Goal: Information Seeking & Learning: Learn about a topic

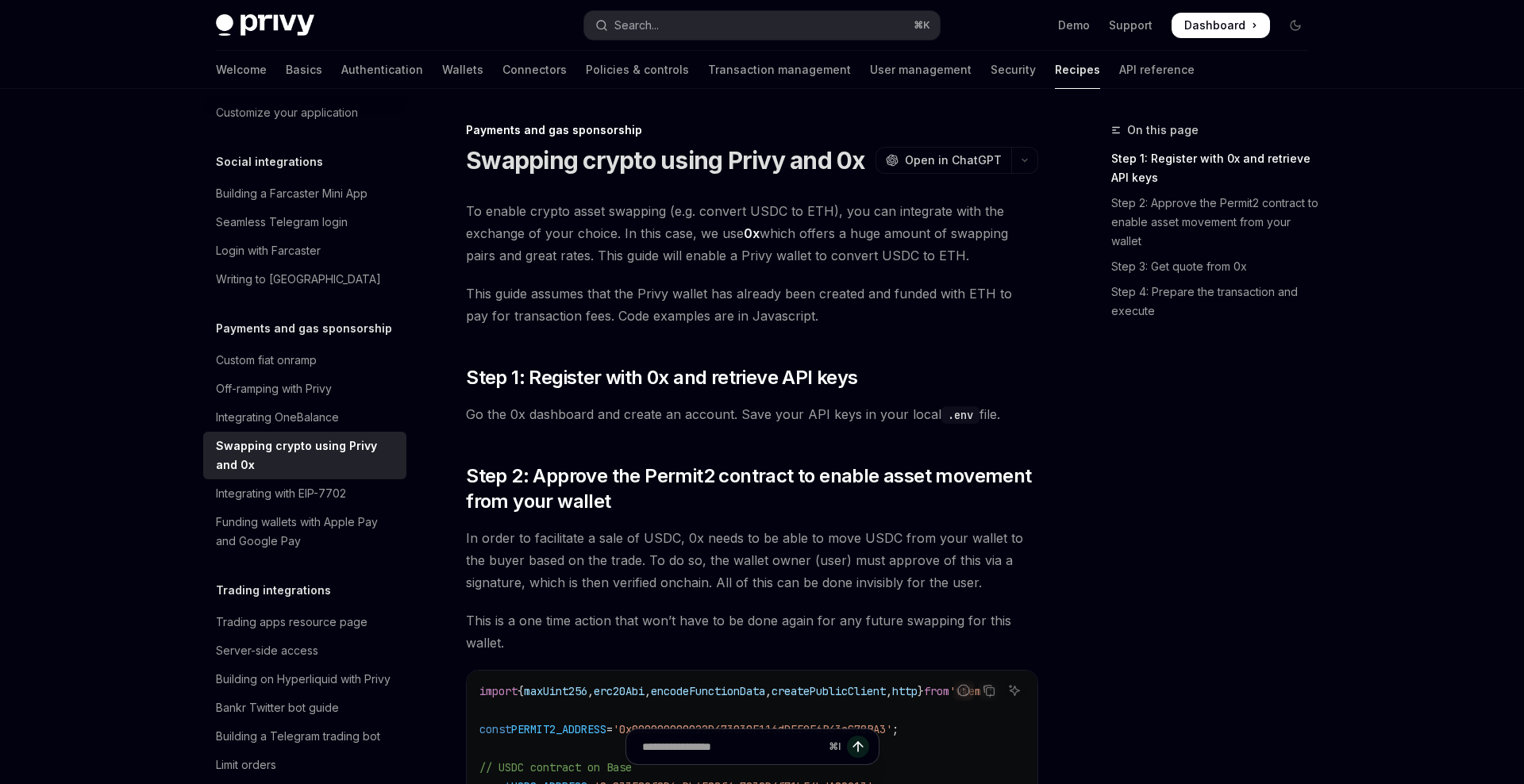
click at [747, 233] on link "0x" at bounding box center [752, 233] width 16 height 16
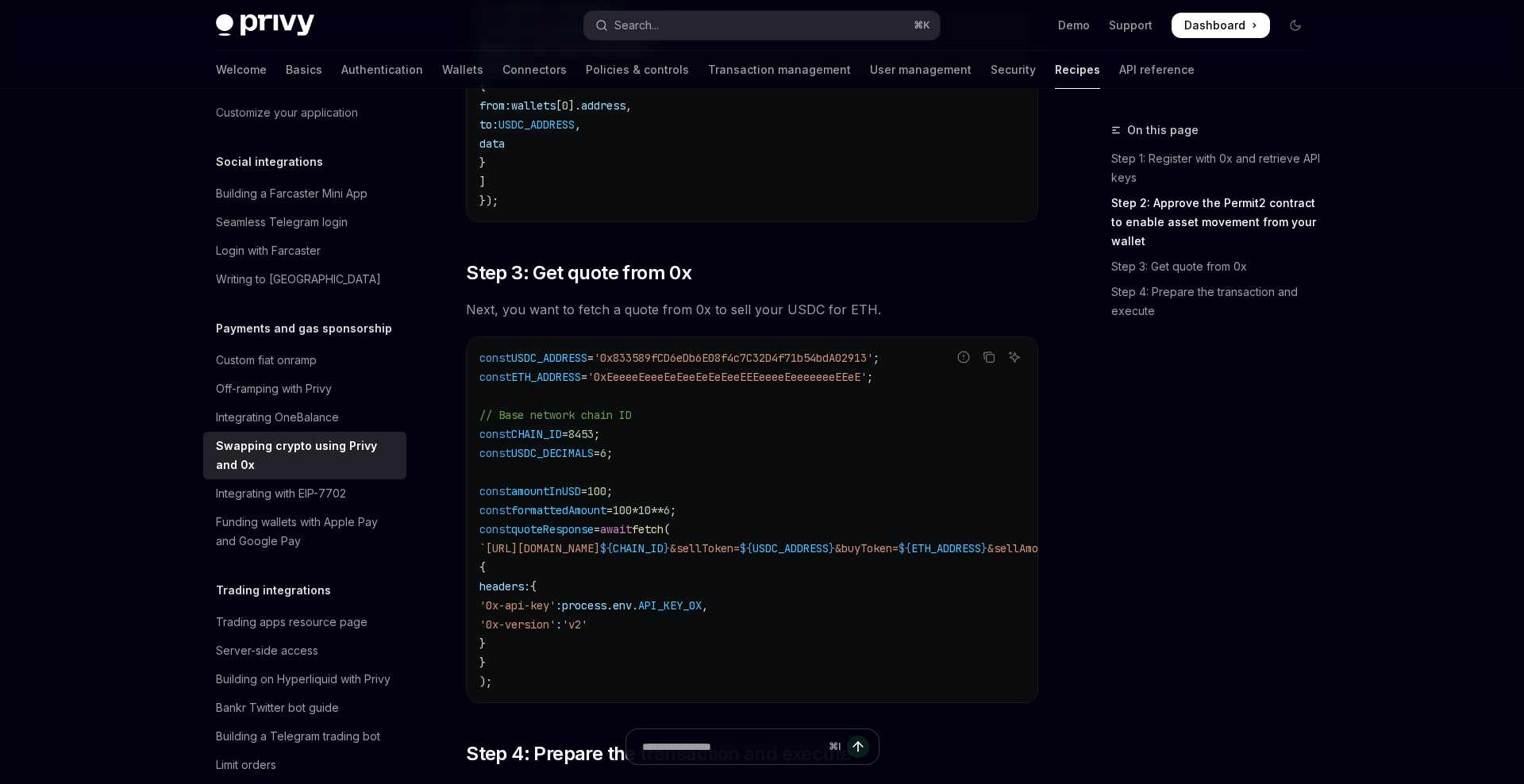
scroll to position [1047, 0]
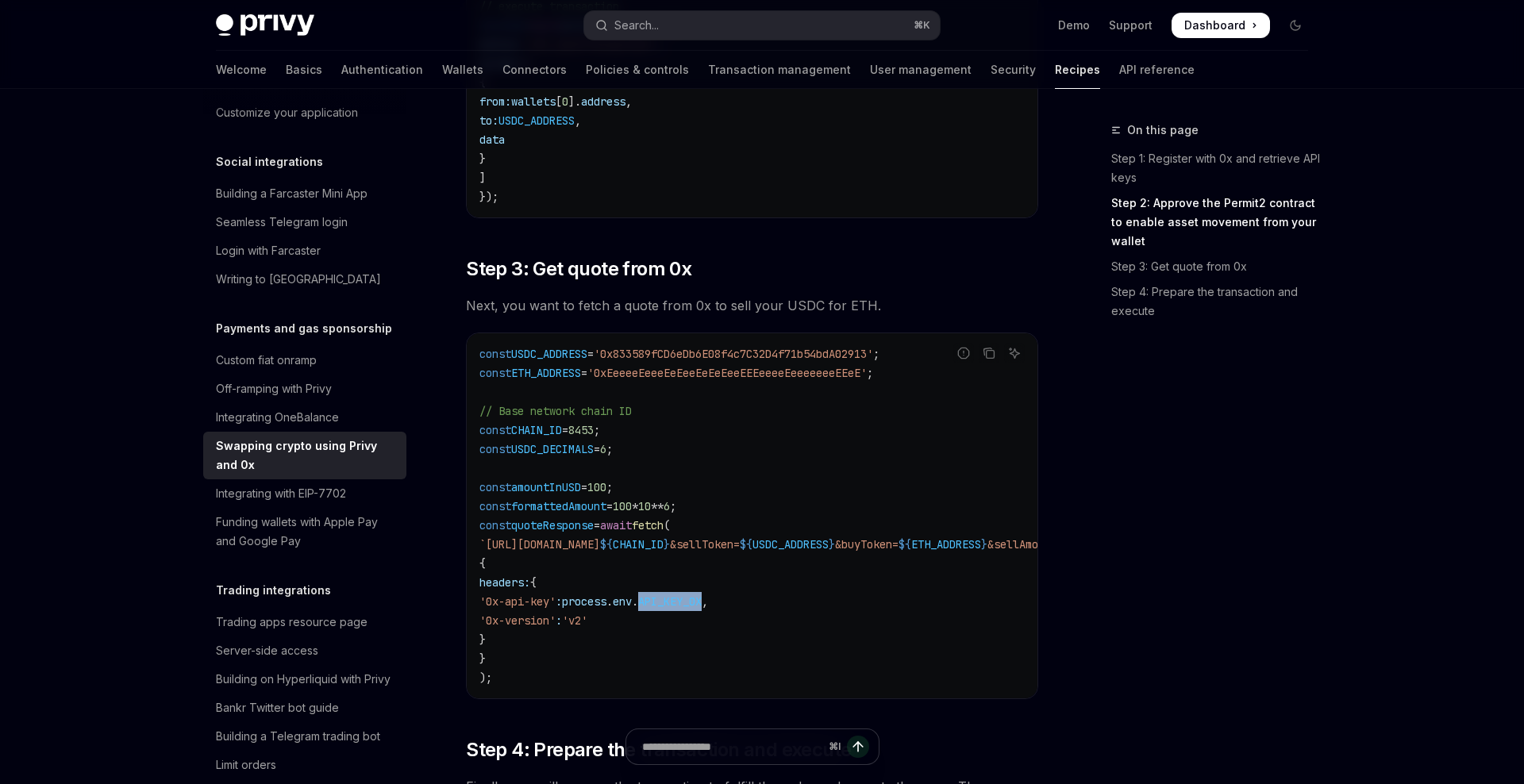
drag, startPoint x: 758, startPoint y: 609, endPoint x: 695, endPoint y: 607, distance: 63.0
click at [695, 607] on span "API_KEY_0X" at bounding box center [670, 601] width 63 height 15
copy span "API_KEY_0X"
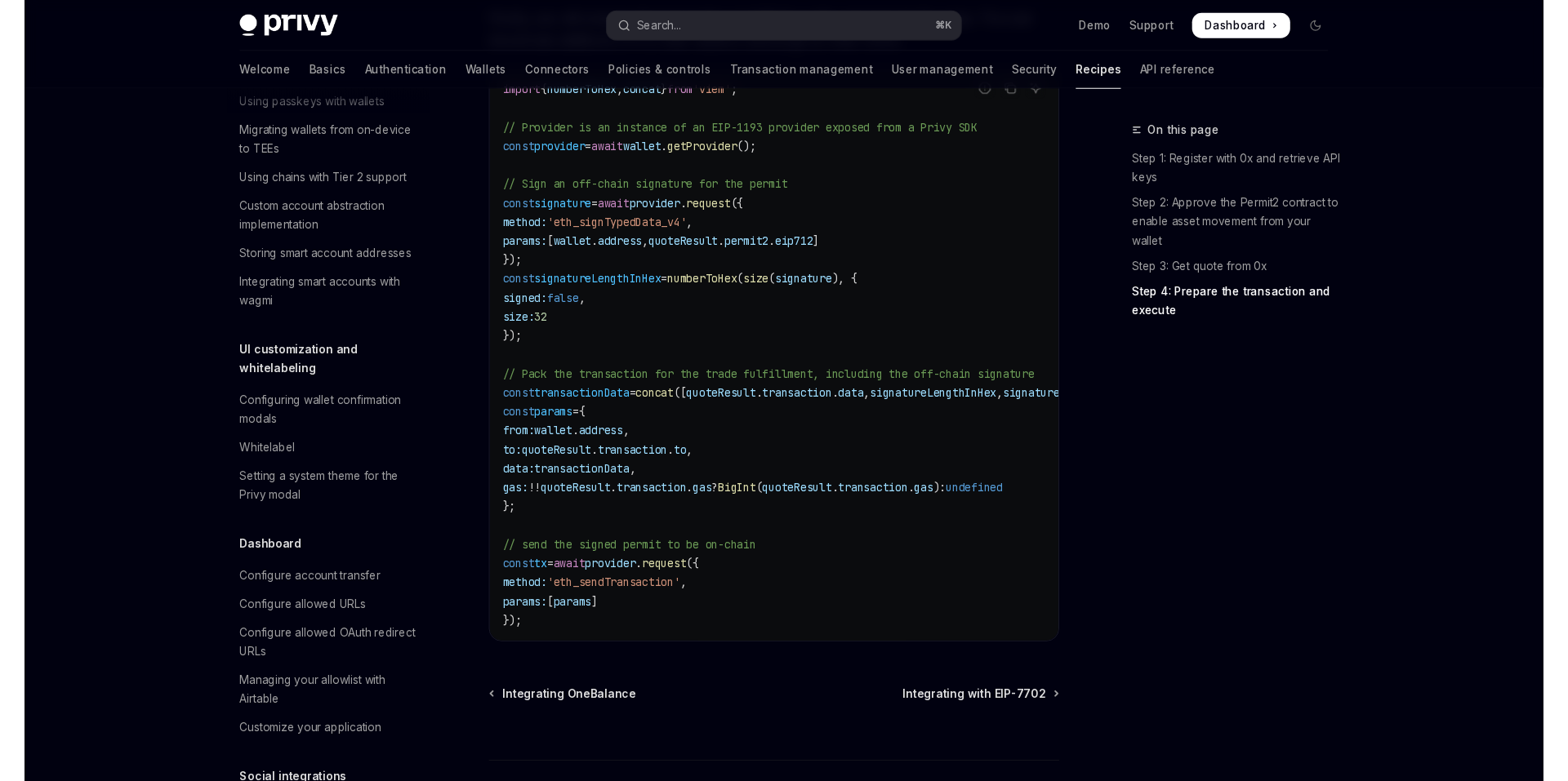
scroll to position [1867, 0]
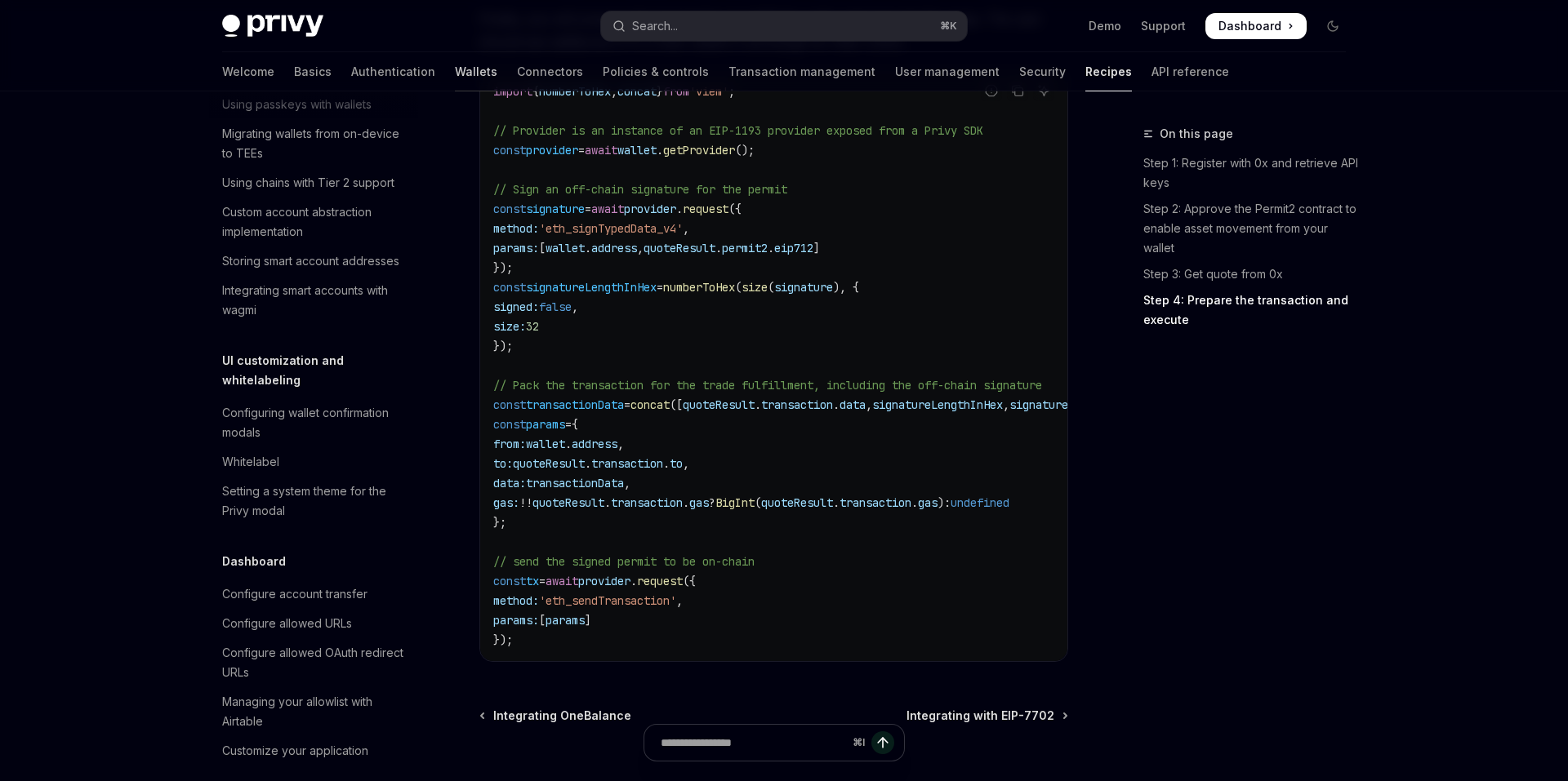
click at [455, 81] on link "Wallets" at bounding box center [476, 71] width 42 height 39
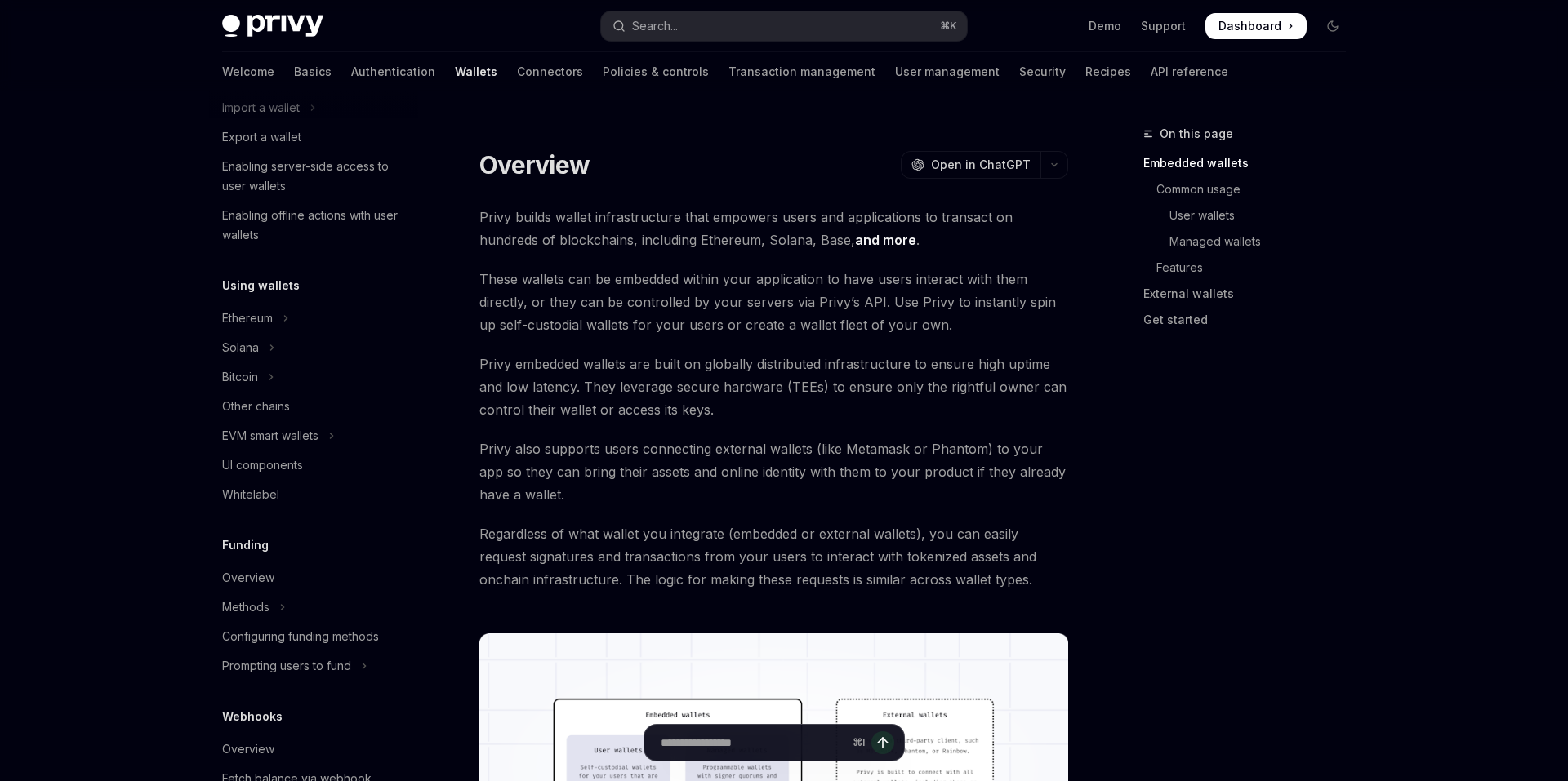
scroll to position [237, 0]
click at [366, 220] on div "Enabling offline actions with user wallets" at bounding box center [315, 222] width 186 height 39
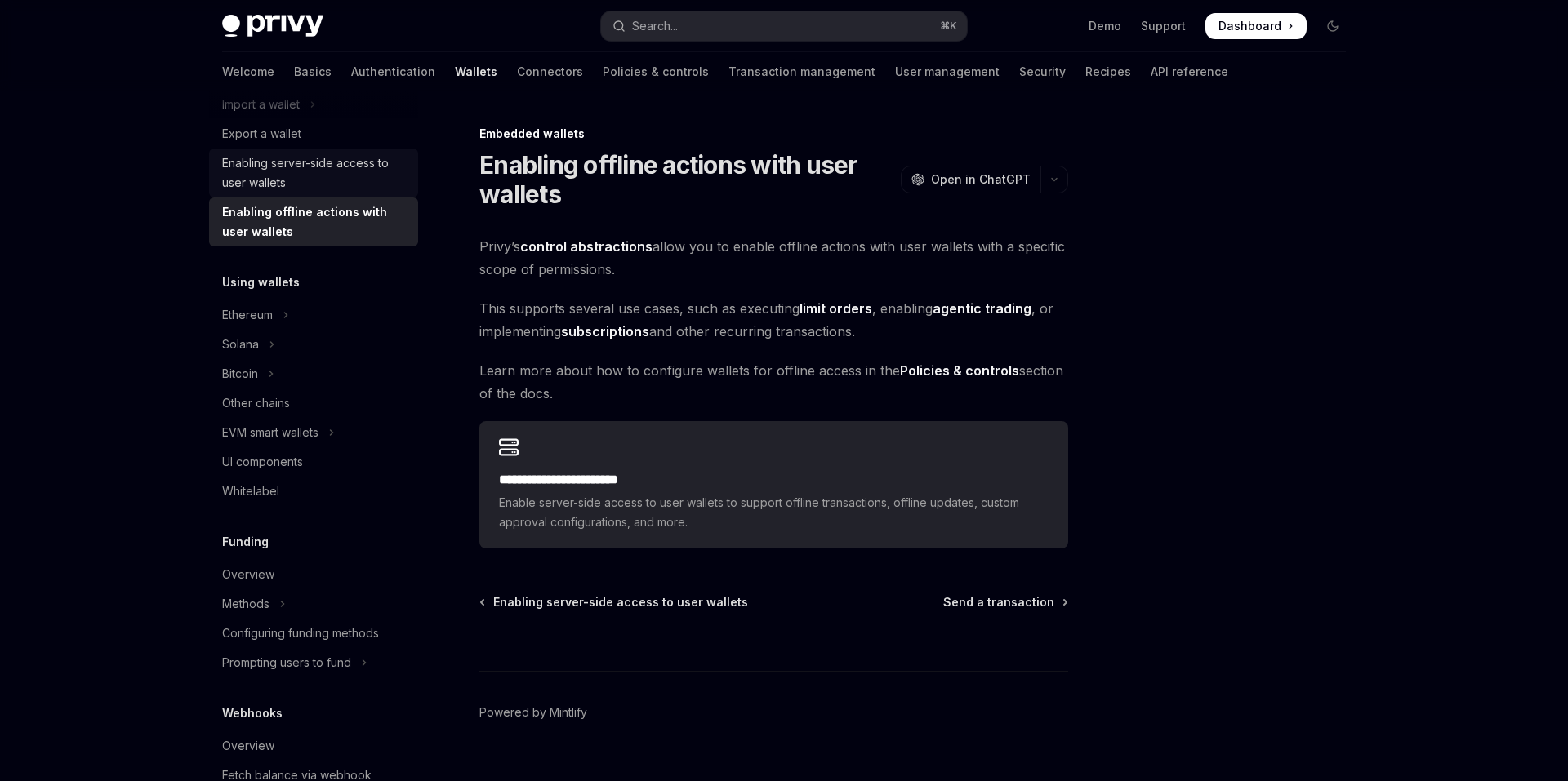
click at [358, 168] on div "Enabling server-side access to user wallets" at bounding box center [315, 173] width 186 height 39
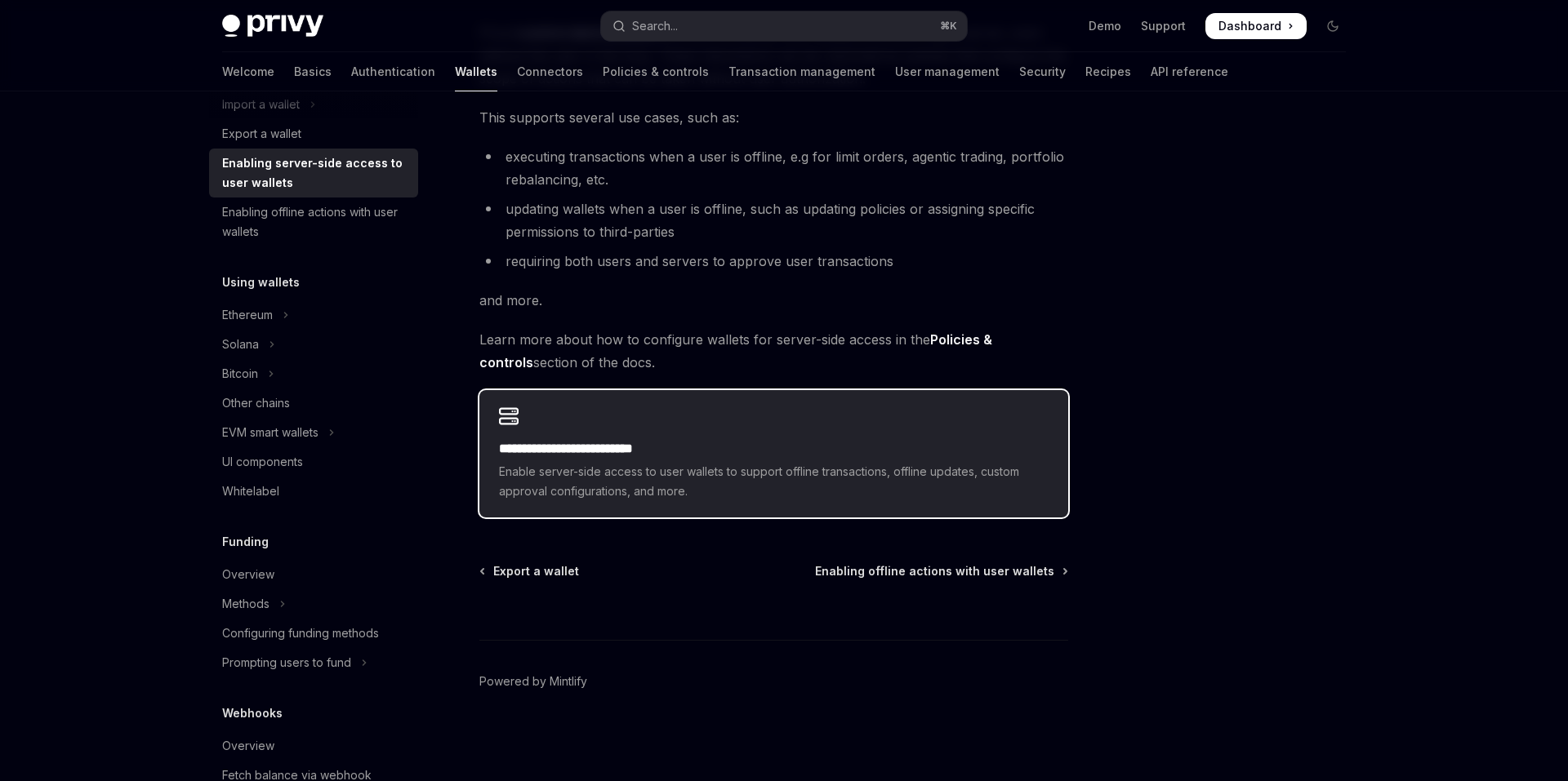
scroll to position [138, 0]
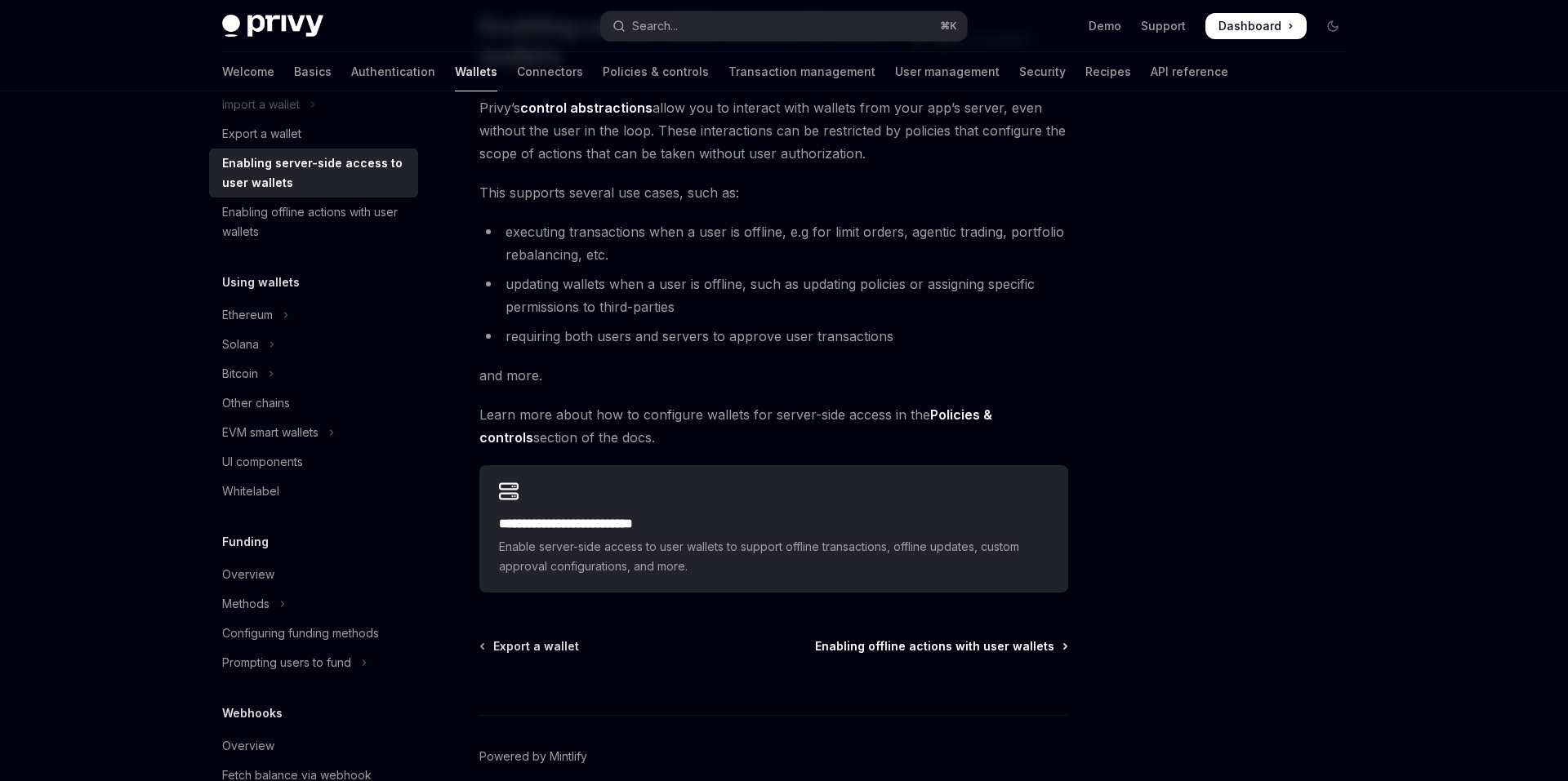
click at [930, 651] on span "Enabling offline actions with user wallets" at bounding box center [934, 646] width 239 height 17
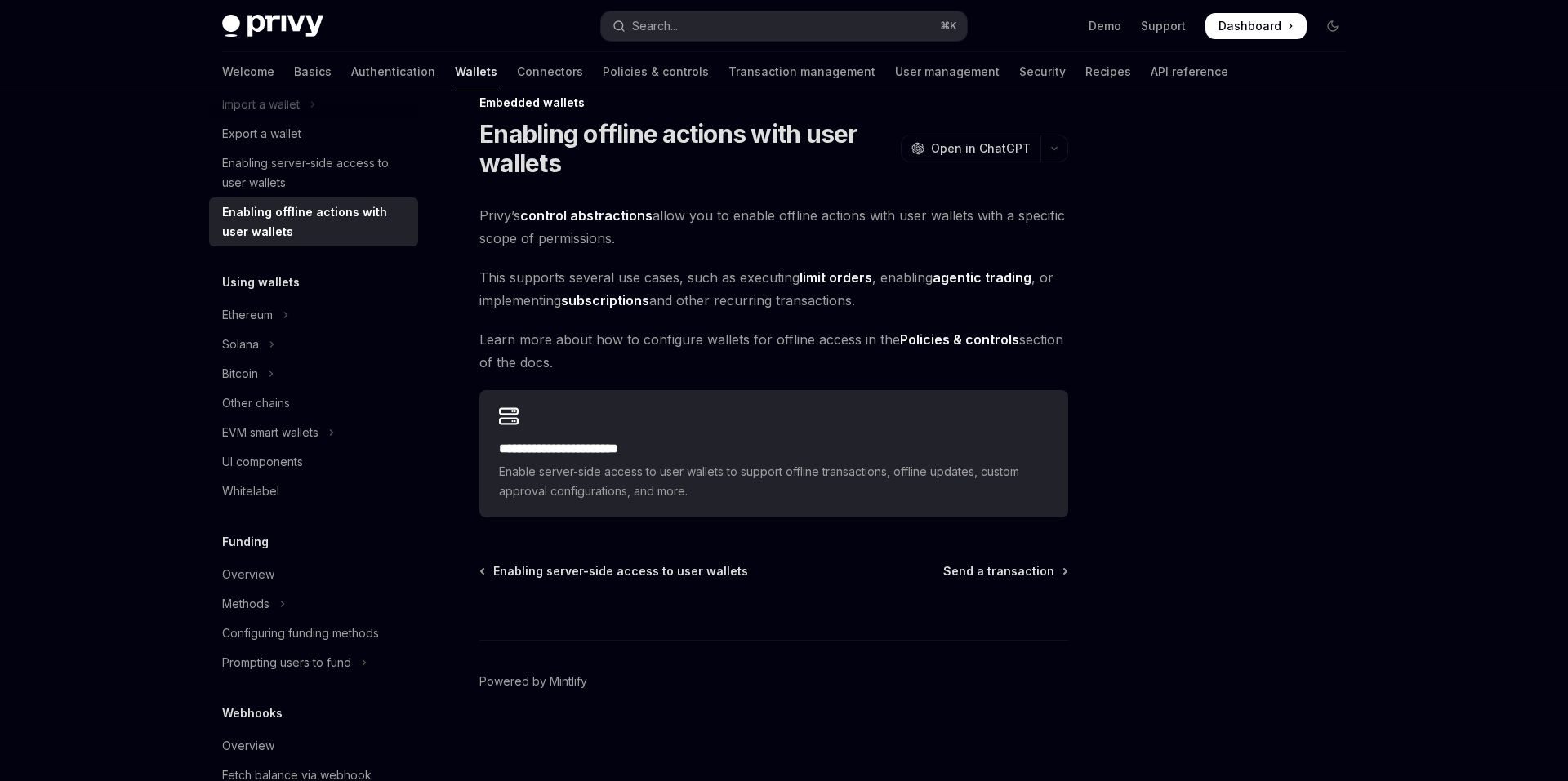
scroll to position [31, 0]
click at [1036, 576] on span "Send a transaction" at bounding box center [999, 571] width 111 height 17
type textarea "*"
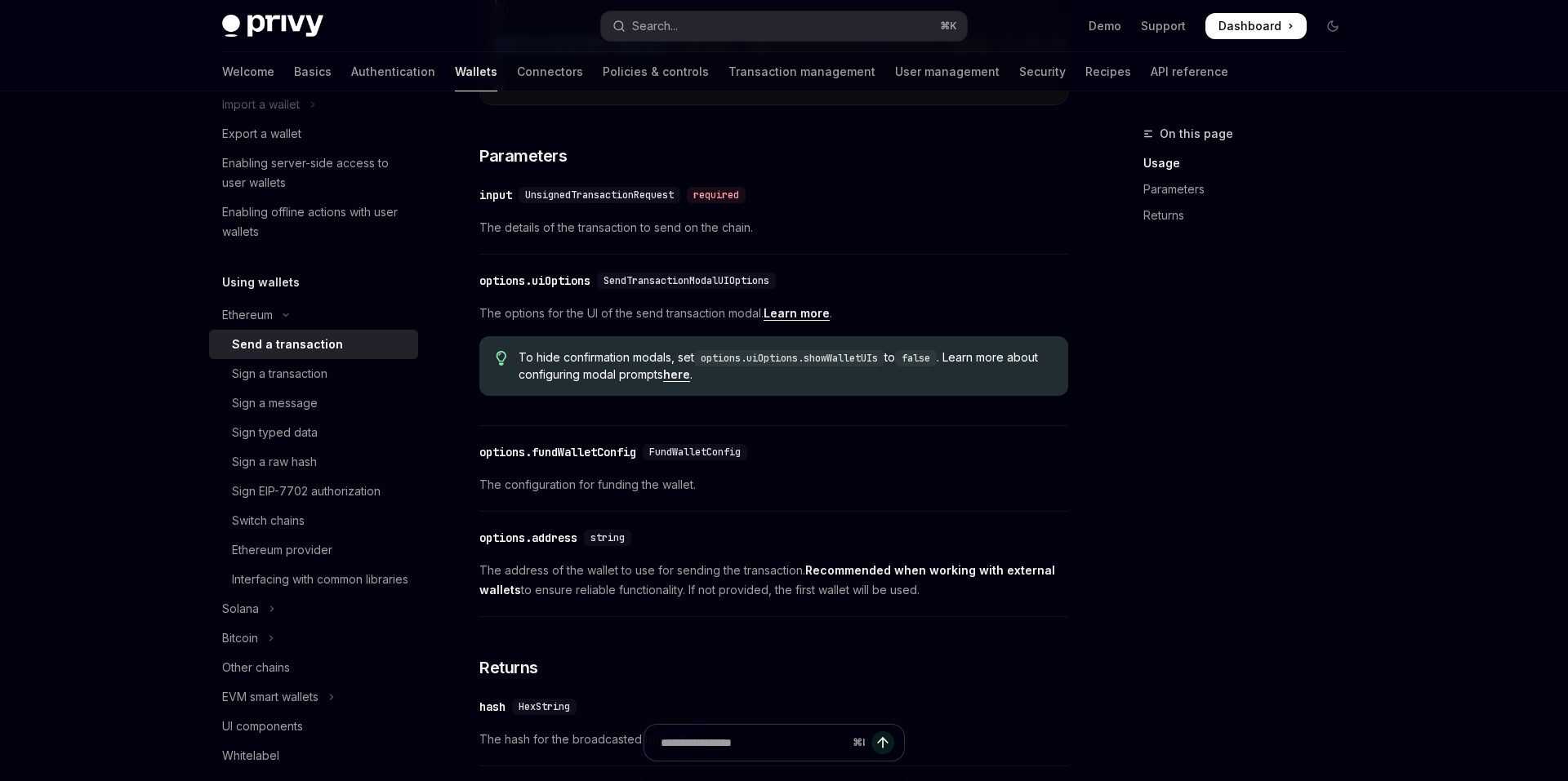
scroll to position [643, 0]
click at [685, 22] on button "Search... ⌘ K" at bounding box center [784, 26] width 366 height 29
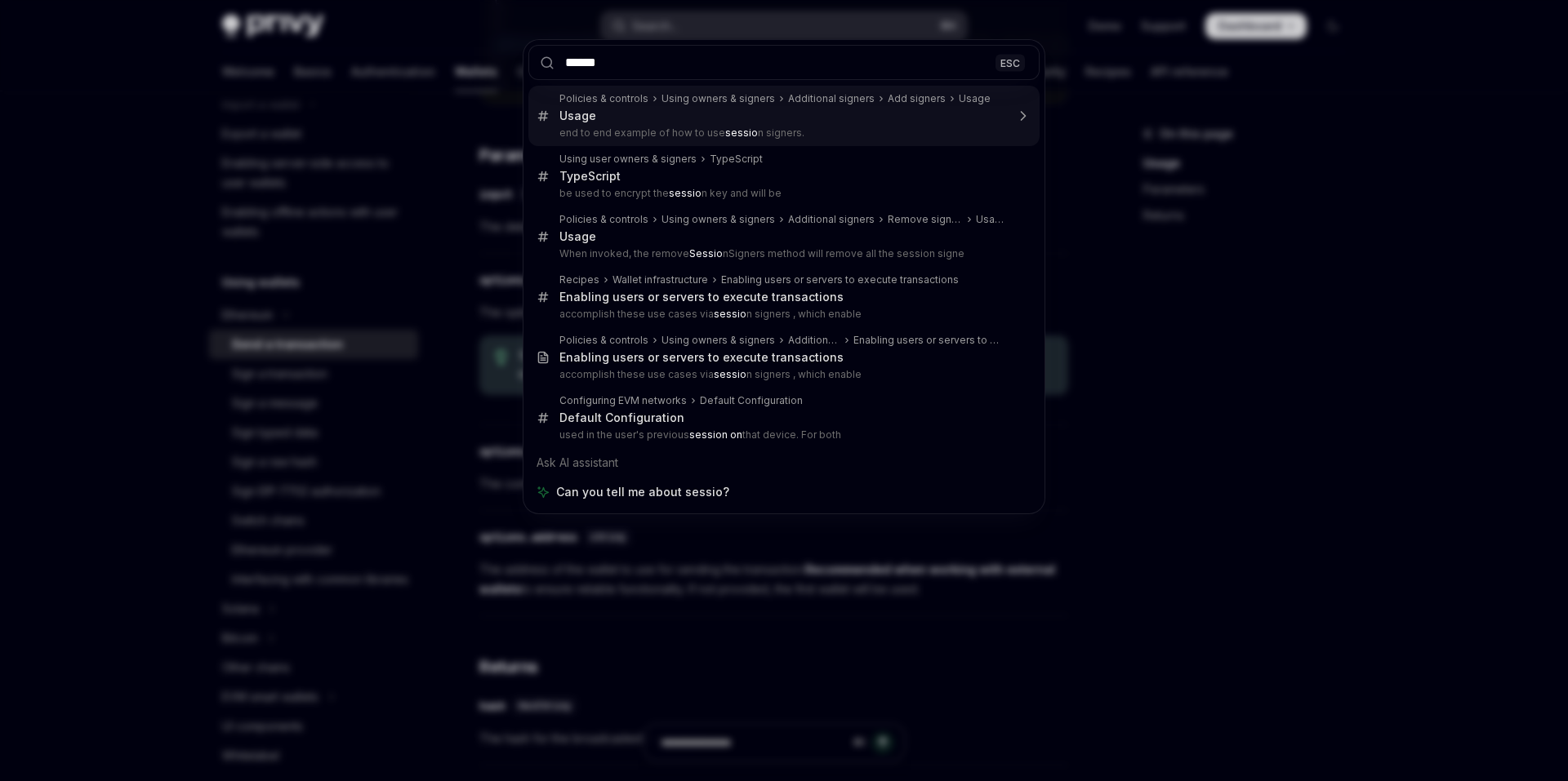
type input "*******"
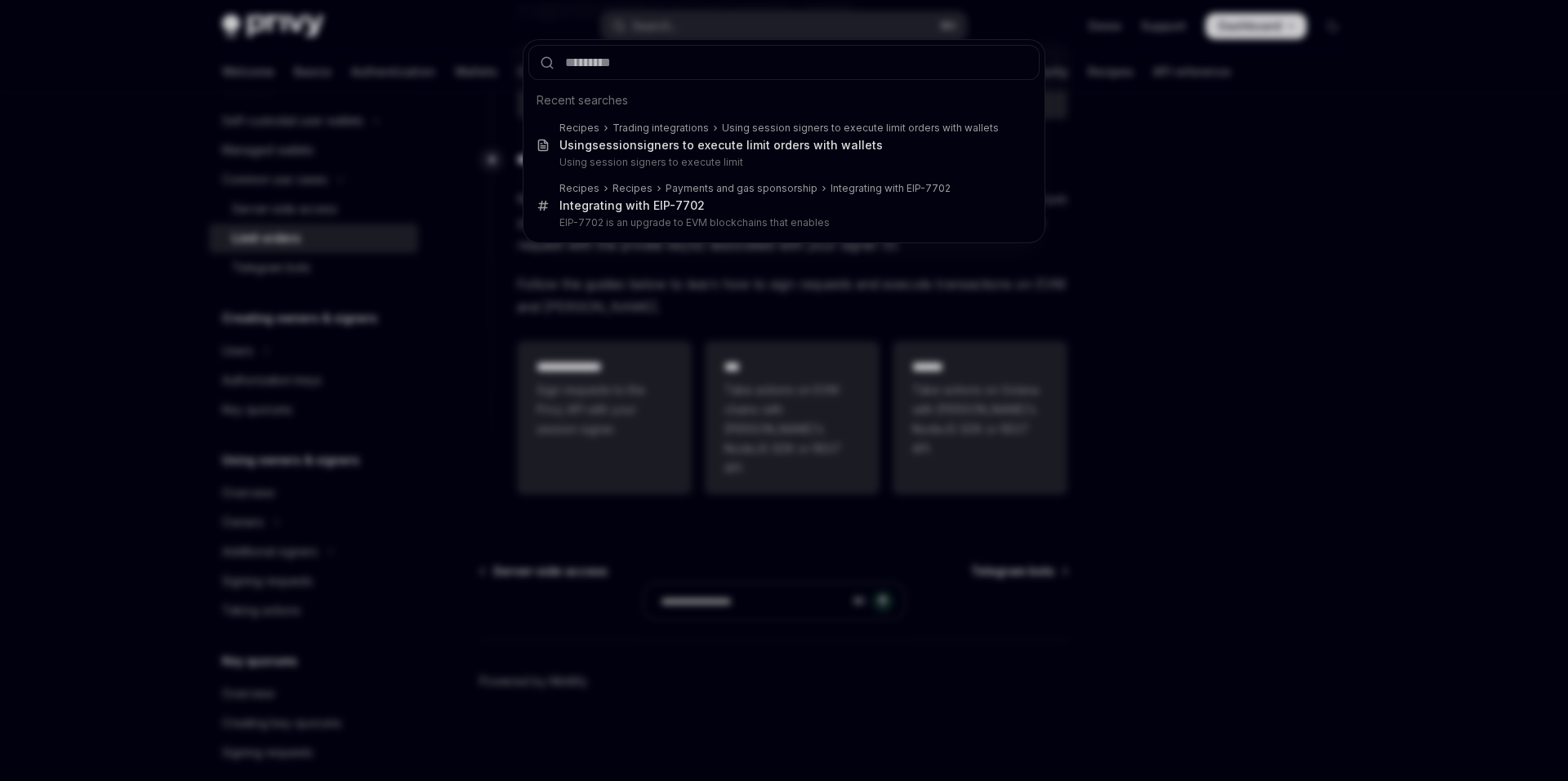
scroll to position [92, 0]
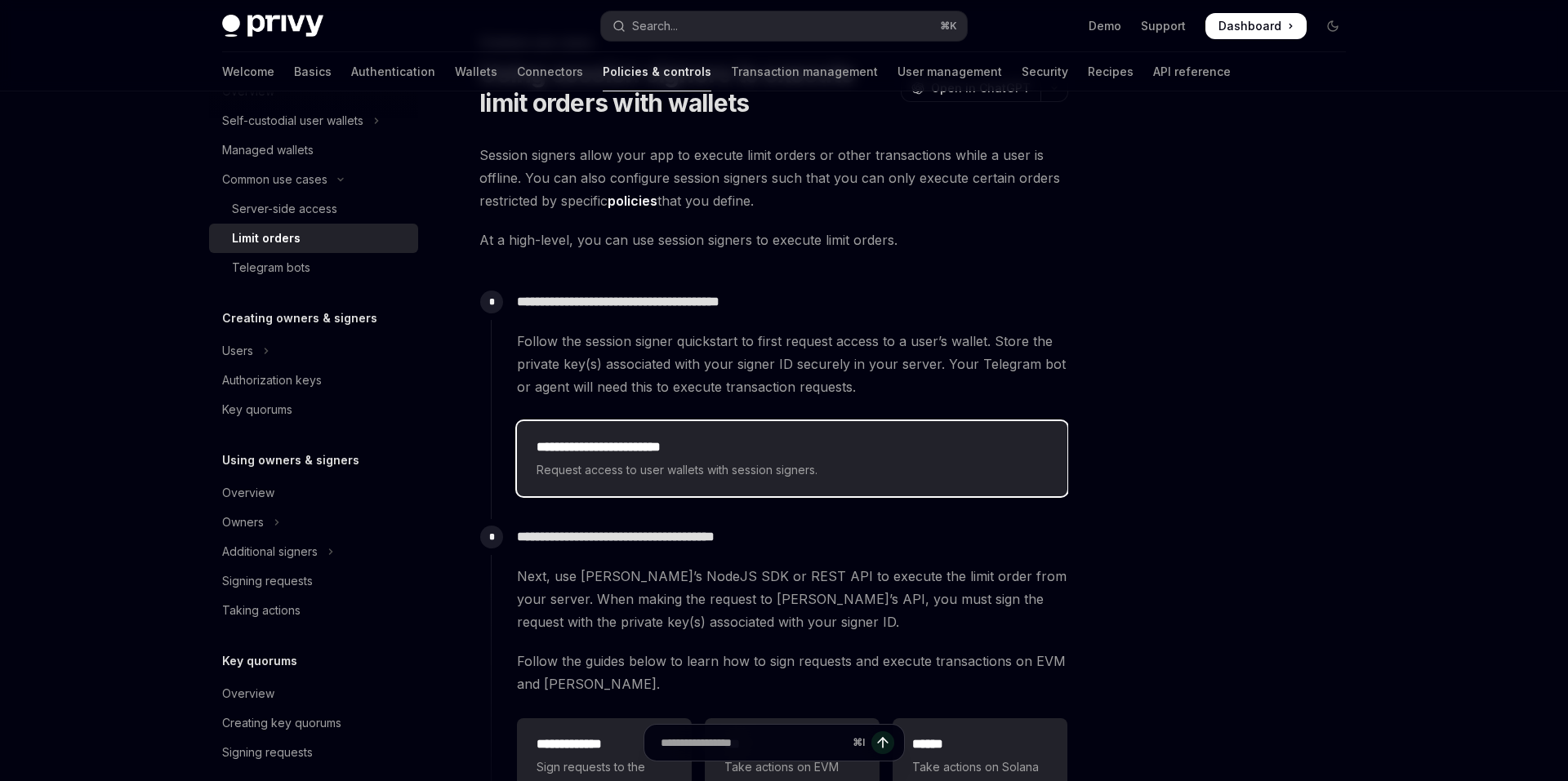
click at [641, 437] on h2 "**********" at bounding box center [792, 447] width 511 height 19
type textarea "*"
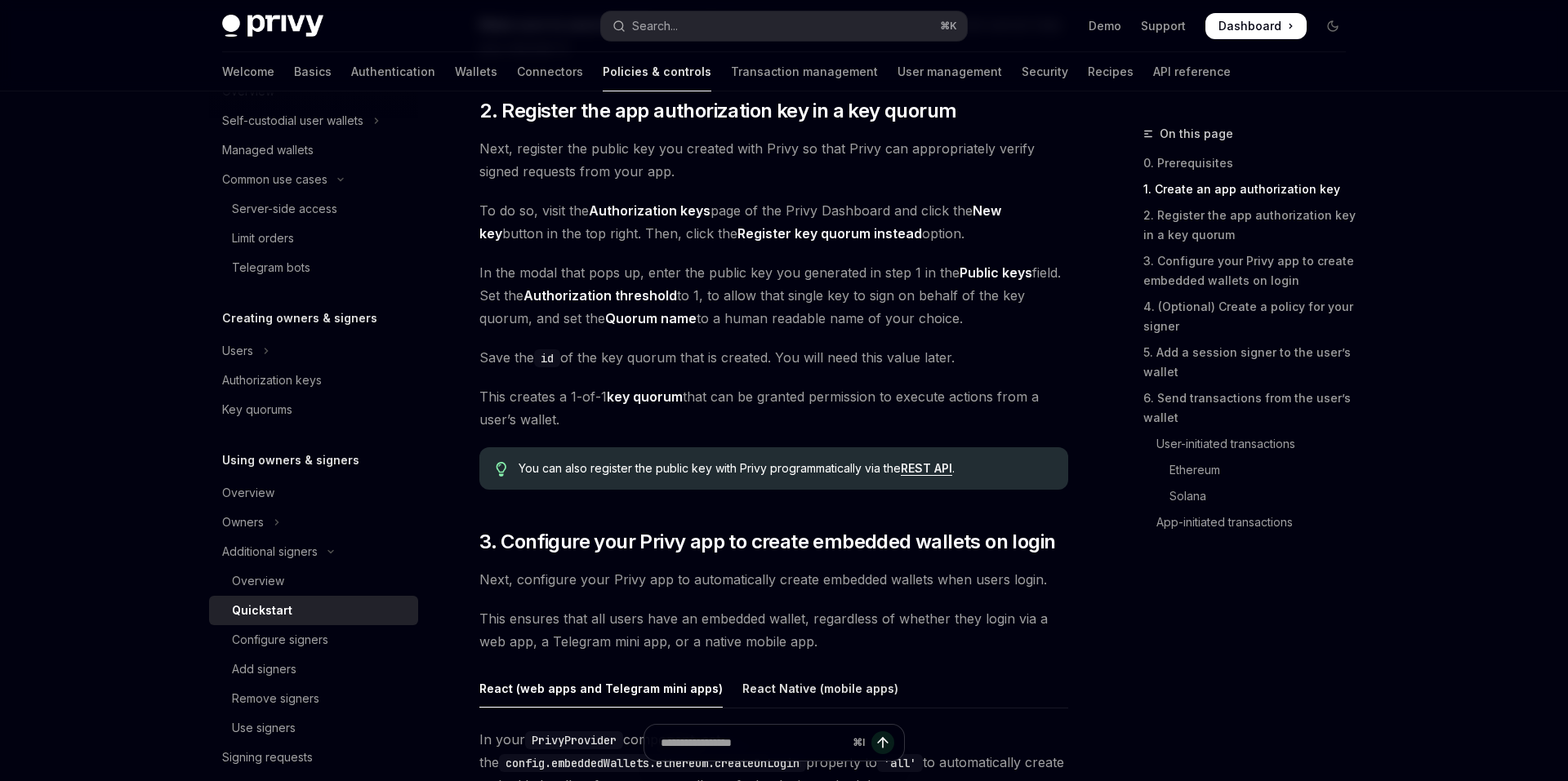
scroll to position [1205, 0]
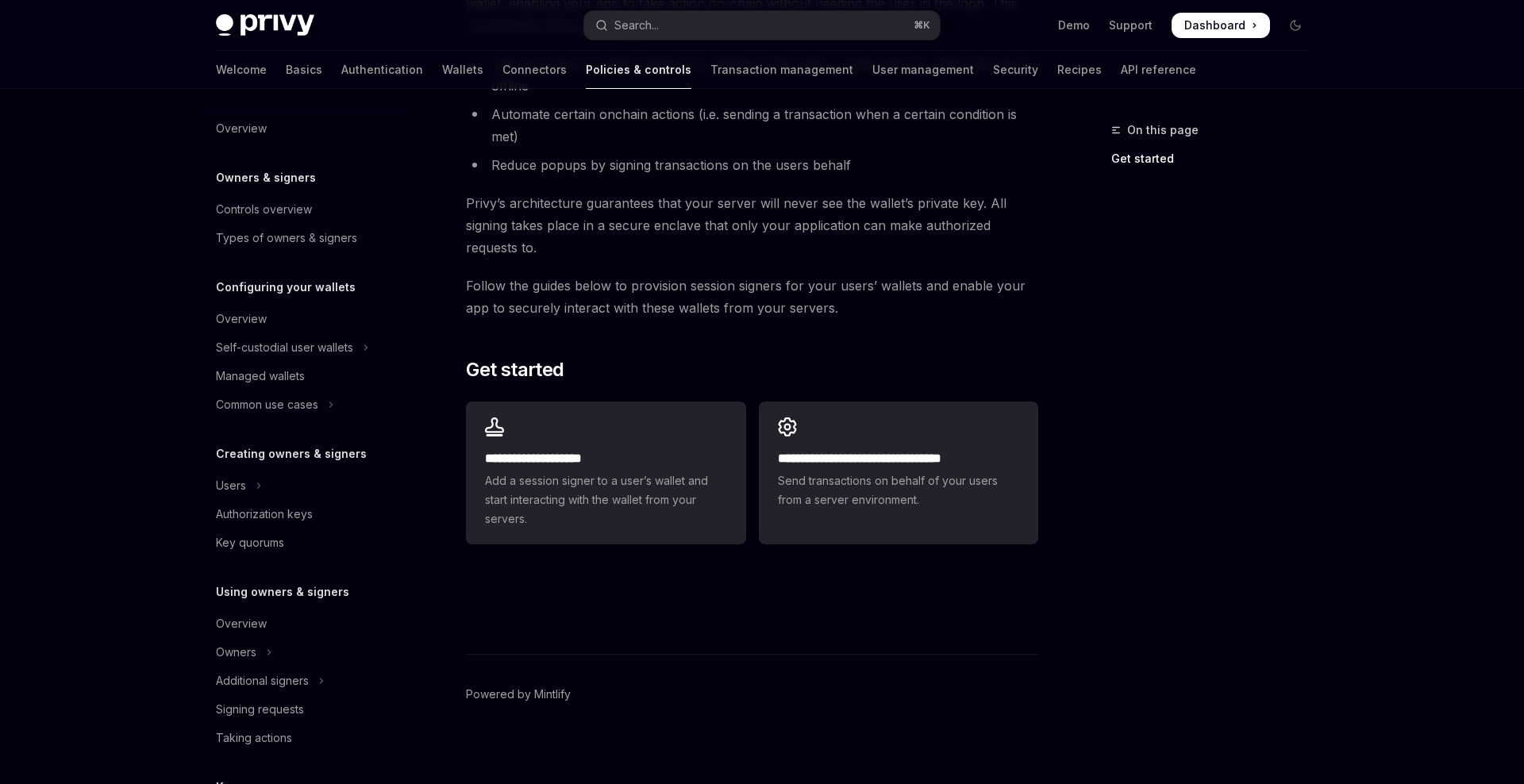
scroll to position [213, 0]
